Goal: Task Accomplishment & Management: Use online tool/utility

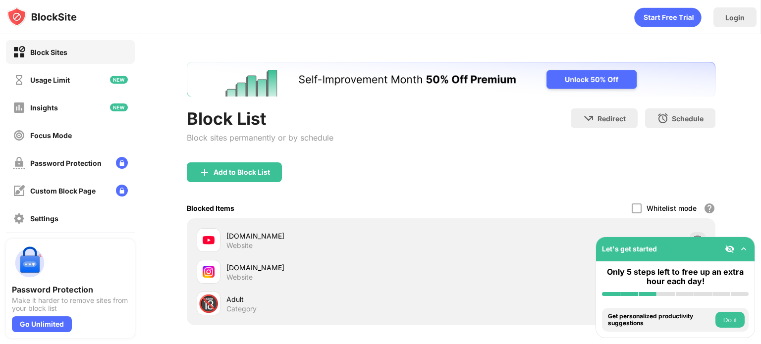
scroll to position [93, 0]
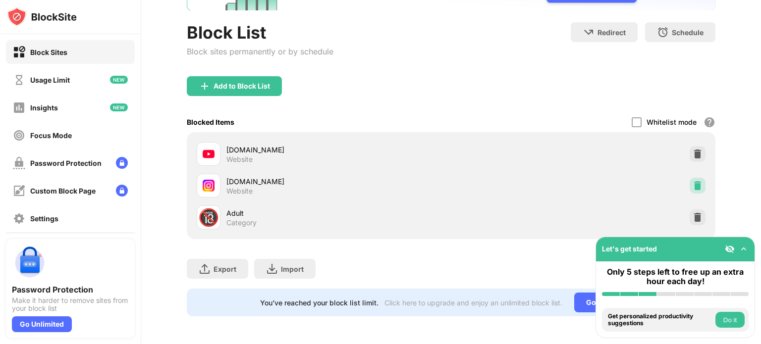
click at [693, 181] on img at bounding box center [698, 186] width 10 height 10
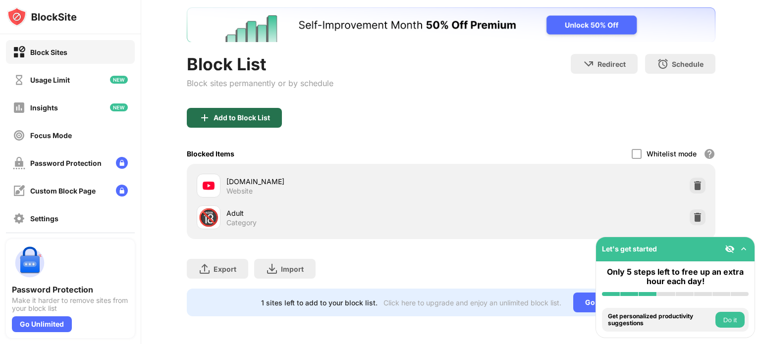
click at [266, 114] on div "Add to Block List" at bounding box center [242, 118] width 56 height 8
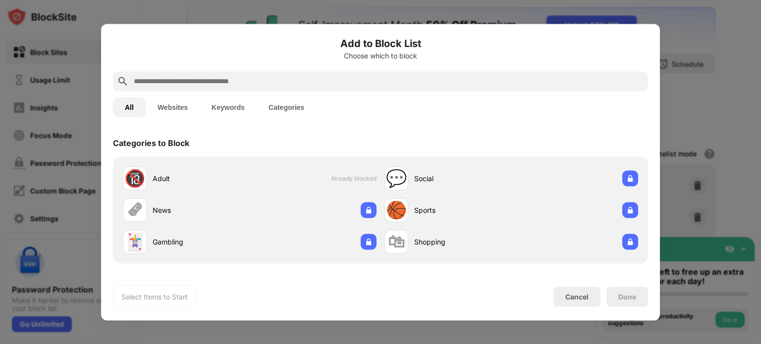
click at [164, 111] on button "Websites" at bounding box center [173, 107] width 54 height 20
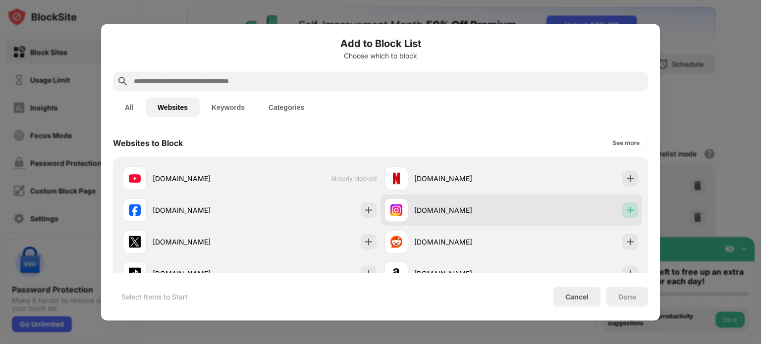
click at [625, 210] on img at bounding box center [630, 210] width 10 height 10
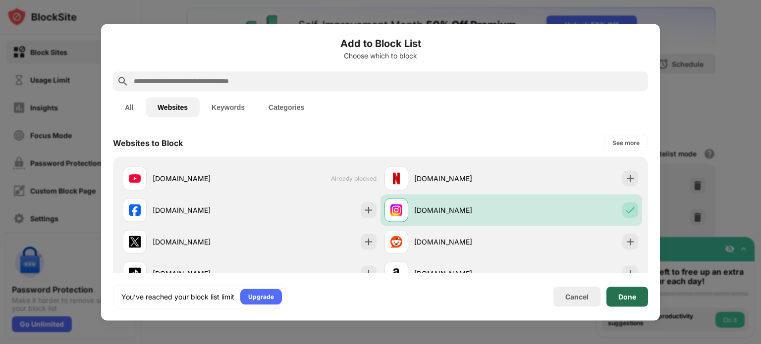
click at [633, 295] on div "Done" at bounding box center [628, 297] width 18 height 8
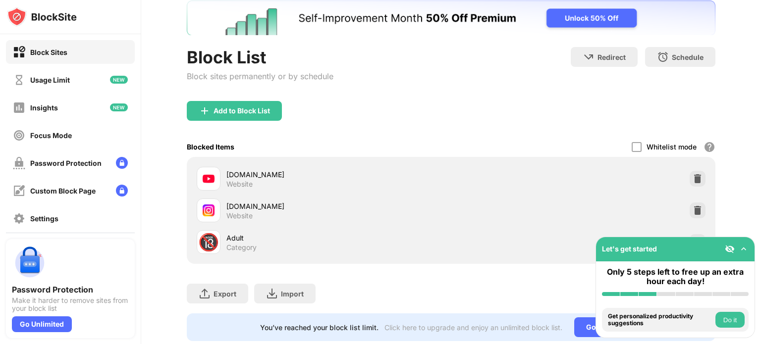
scroll to position [93, 0]
